Goal: Task Accomplishment & Management: Complete application form

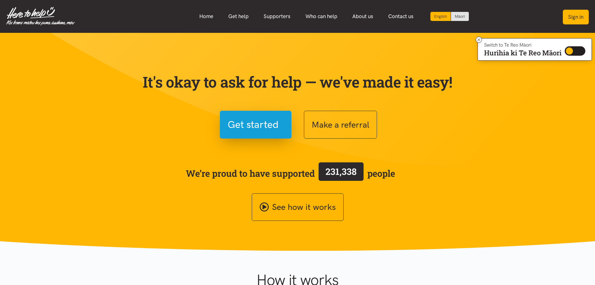
click at [475, 21] on button "Sign in" at bounding box center [576, 17] width 26 height 15
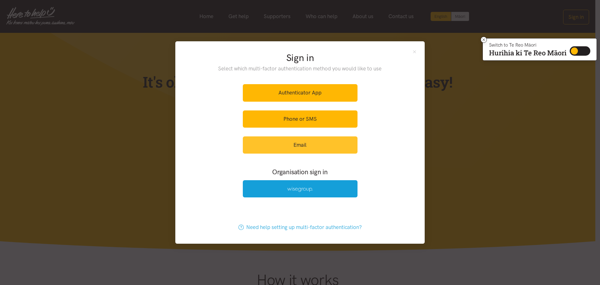
click at [307, 143] on link "Email" at bounding box center [300, 144] width 115 height 17
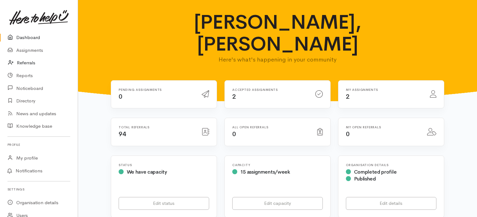
click at [33, 63] on link "Referrals" at bounding box center [39, 63] width 78 height 13
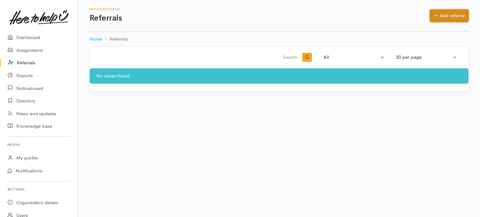
click at [438, 18] on link "Add referral" at bounding box center [448, 15] width 39 height 13
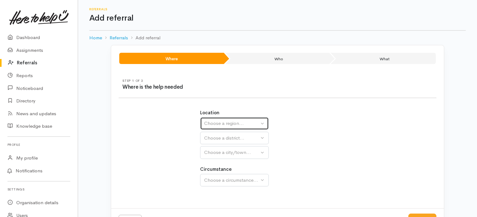
click at [218, 124] on div "Choose a region..." at bounding box center [231, 123] width 55 height 7
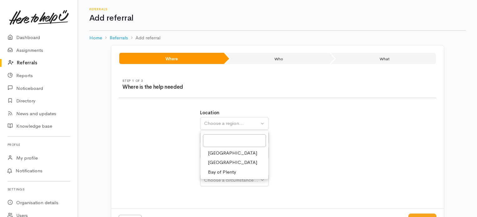
click at [220, 163] on span "Waikato" at bounding box center [232, 162] width 49 height 7
select select "3"
select select
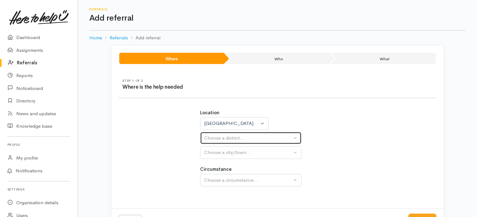
click at [223, 136] on div "Choose a district..." at bounding box center [248, 138] width 88 height 7
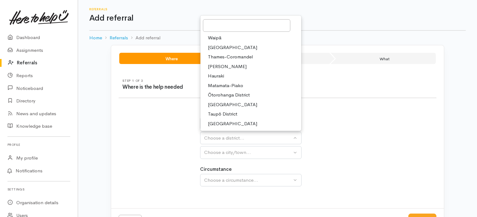
click at [218, 113] on span "Taupō District" at bounding box center [222, 114] width 29 height 7
select select "14"
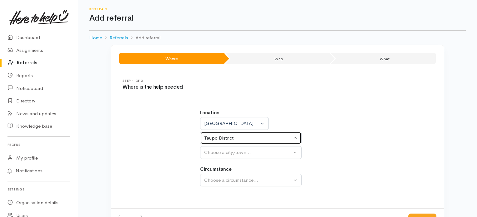
select select
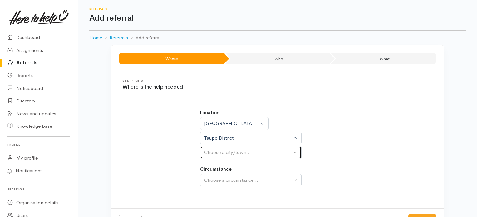
click at [229, 156] on div "Choose a city/town..." at bounding box center [248, 152] width 88 height 7
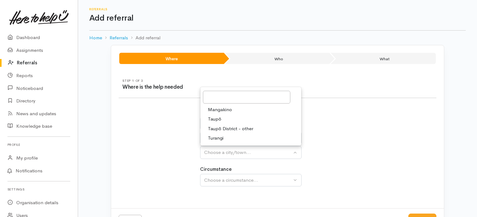
click at [214, 116] on span "Taupō" at bounding box center [214, 119] width 13 height 7
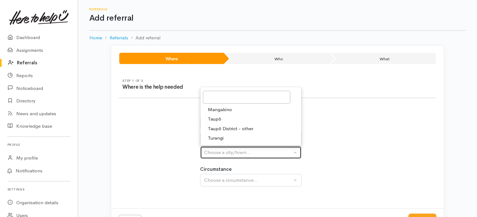
select select "183"
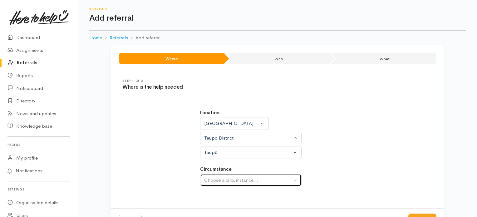
click at [224, 183] on button "Choose a circumstance..." at bounding box center [251, 180] width 102 height 13
drag, startPoint x: 219, startPoint y: 211, endPoint x: 289, endPoint y: 215, distance: 69.7
click at [219, 211] on span "Community" at bounding box center [220, 209] width 24 height 7
select select "2"
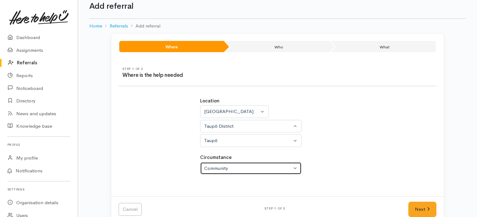
scroll to position [24, 0]
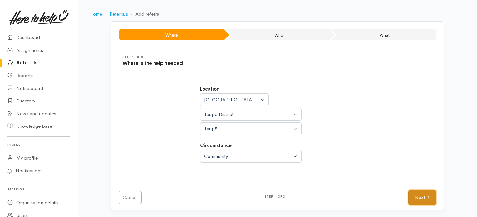
click at [416, 199] on link "Next" at bounding box center [423, 197] width 28 height 15
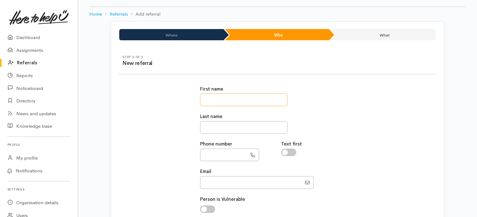
click at [222, 97] on input "text" at bounding box center [243, 99] width 87 height 13
type input "*******"
type input "**********"
click at [218, 157] on input "text" at bounding box center [223, 155] width 47 height 13
click at [229, 154] on input "text" at bounding box center [223, 155] width 47 height 13
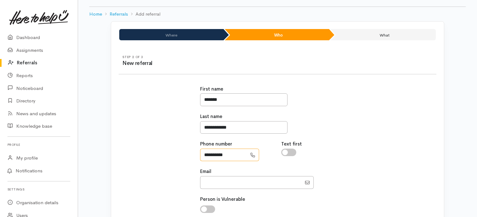
type input "**********"
click at [235, 185] on input "Email" at bounding box center [251, 182] width 102 height 13
type input "rebeccaattenborough06@gmail.com"
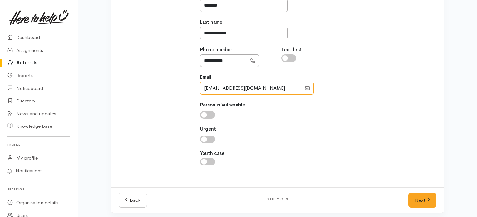
scroll to position [121, 0]
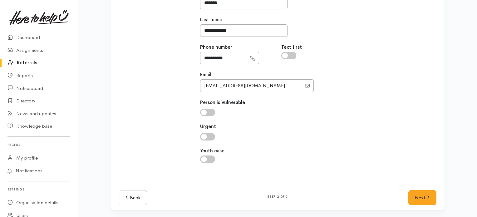
click at [206, 112] on input "checkbox" at bounding box center [207, 112] width 15 height 7
checkbox input "true"
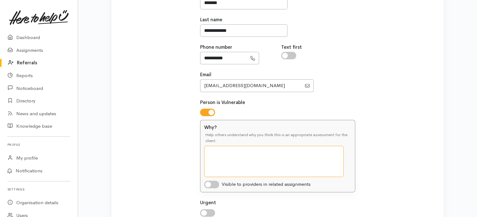
click at [241, 149] on textarea "Why?" at bounding box center [274, 161] width 140 height 31
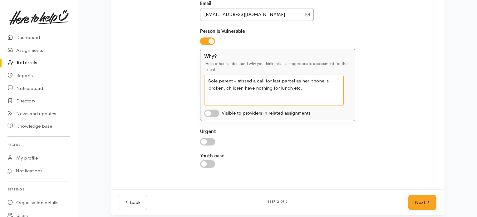
scroll to position [196, 0]
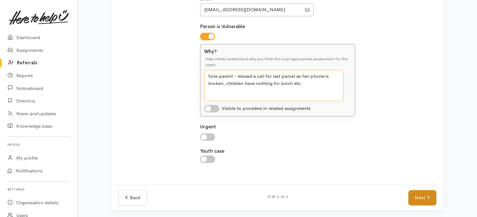
type textarea "Sole parent - missed a call for last parcel as her phone is broken, children ha…"
click at [415, 197] on link "Next" at bounding box center [423, 197] width 28 height 15
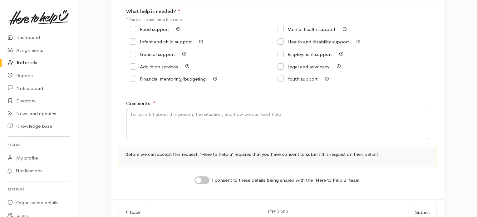
scroll to position [79, 0]
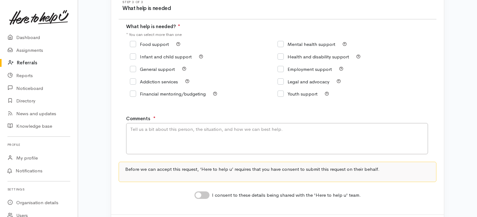
click at [132, 42] on input "Food support" at bounding box center [149, 44] width 39 height 5
checkbox input "true"
click at [147, 129] on textarea "Comments" at bounding box center [277, 138] width 302 height 31
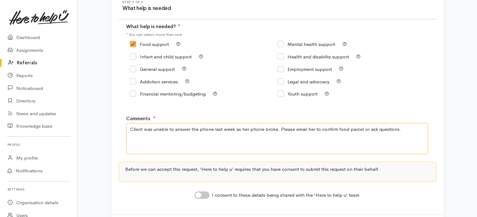
click at [425, 131] on textarea "Client was unable to answer the phone last week as her phone broke. Please emai…" at bounding box center [277, 138] width 302 height 31
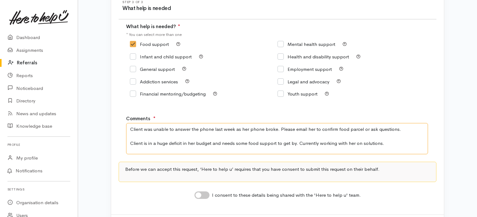
scroll to position [110, 0]
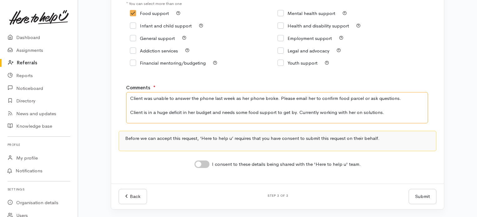
type textarea "Client was unable to answer the phone last week as her phone broke. Please emai…"
click at [204, 160] on div "I consent to these details being shared with the 'Here to help u' team." at bounding box center [278, 164] width 318 height 10
click at [206, 163] on input "I consent to these details being shared with the 'Here to help u' team." at bounding box center [202, 164] width 15 height 7
checkbox input "true"
click at [417, 198] on button "Submit" at bounding box center [423, 196] width 28 height 15
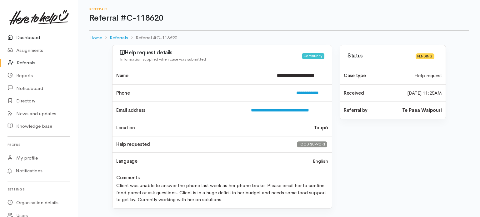
click at [51, 35] on link "Dashboard" at bounding box center [39, 37] width 78 height 13
